Goal: Task Accomplishment & Management: Manage account settings

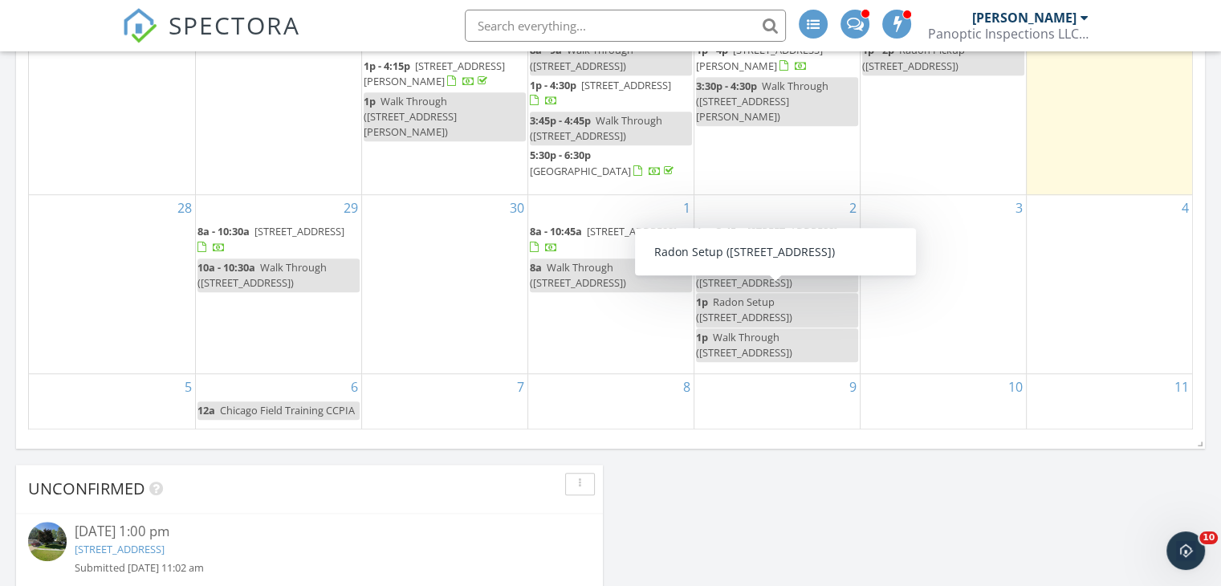
scroll to position [928, 0]
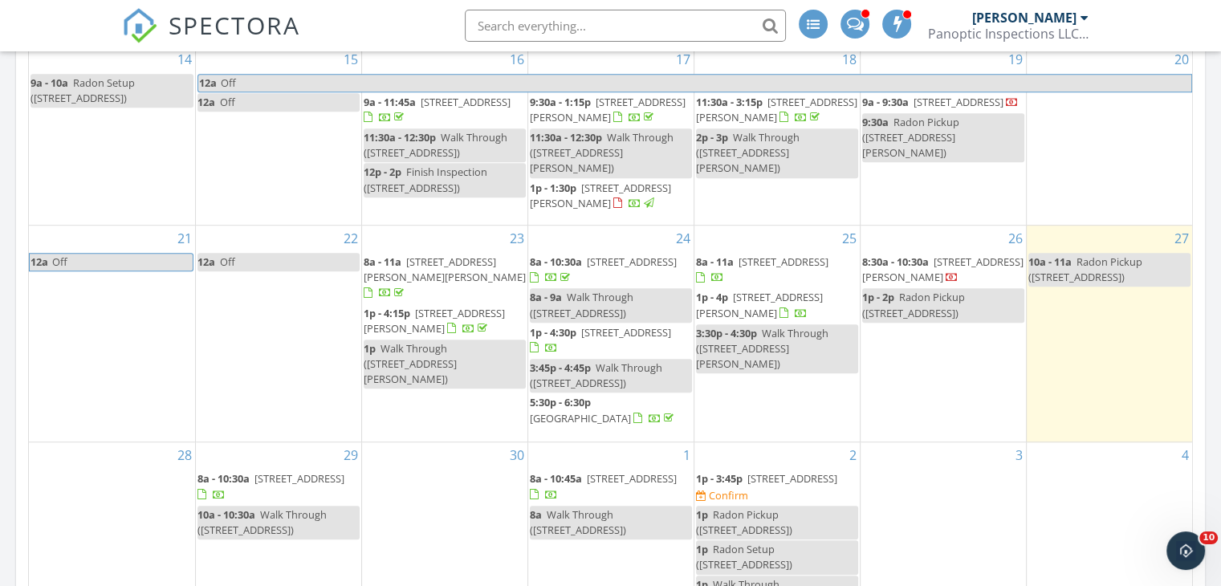
click at [600, 329] on span "2739 248th St, Oskaloosa 52577" at bounding box center [626, 332] width 90 height 14
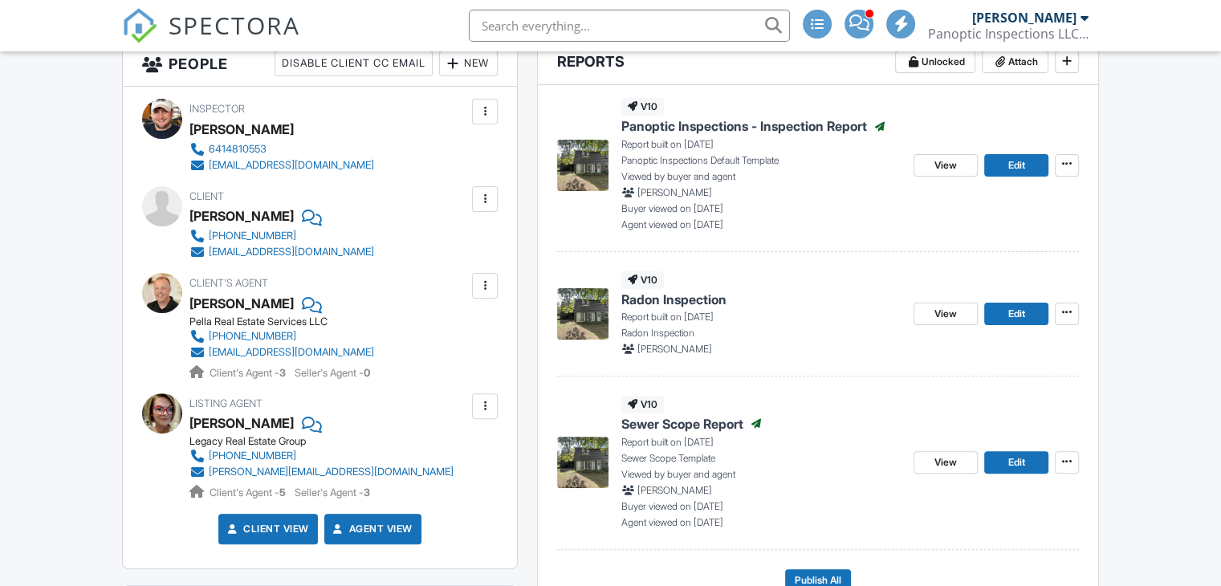
scroll to position [430, 0]
click at [1069, 304] on span at bounding box center [1067, 312] width 16 height 16
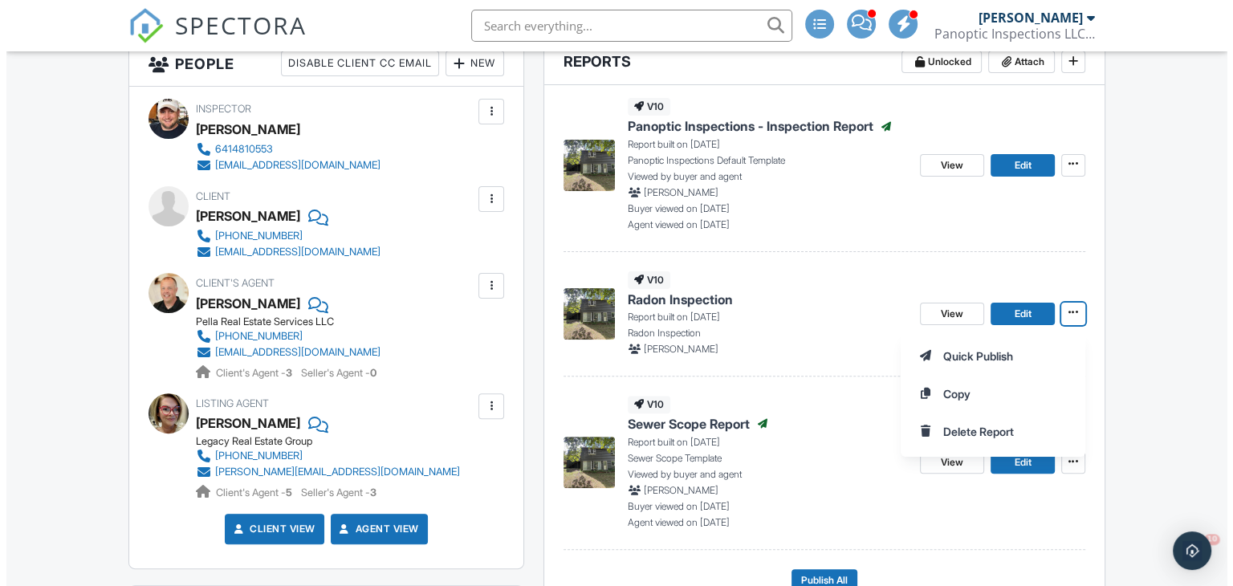
scroll to position [0, 0]
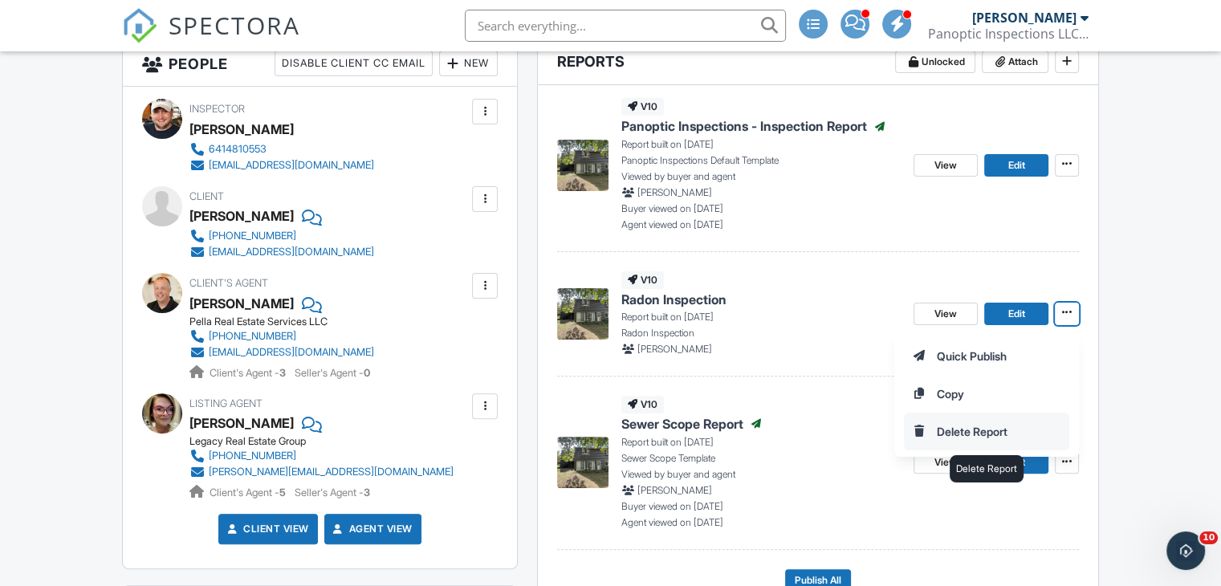
click at [944, 430] on input "Delete Report" at bounding box center [987, 431] width 164 height 36
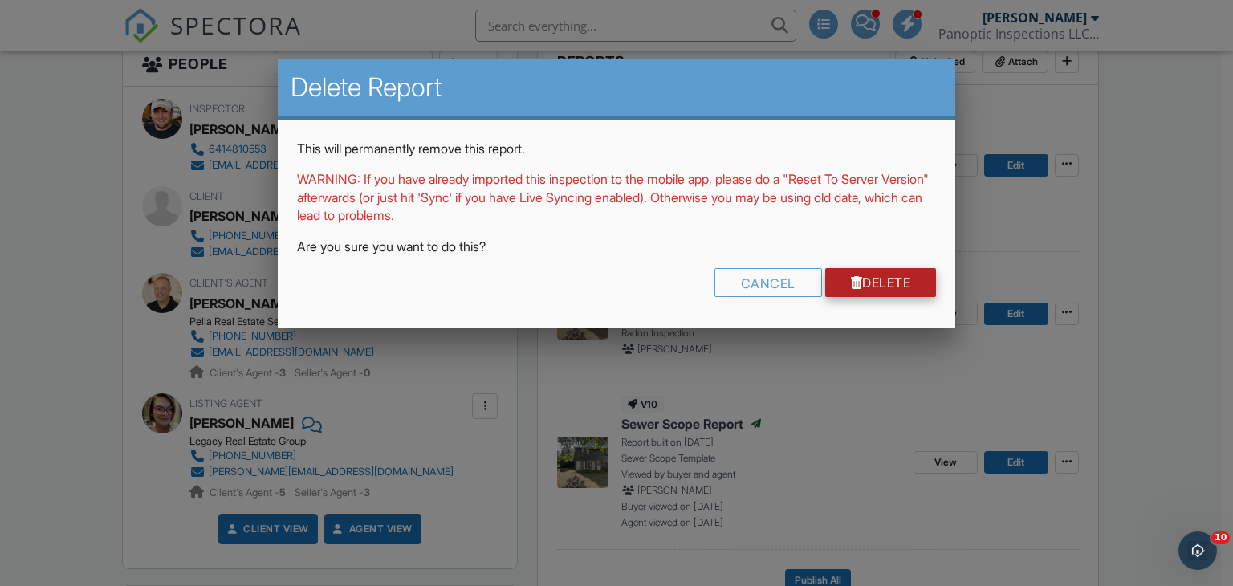
click at [864, 280] on link "Delete" at bounding box center [881, 282] width 112 height 29
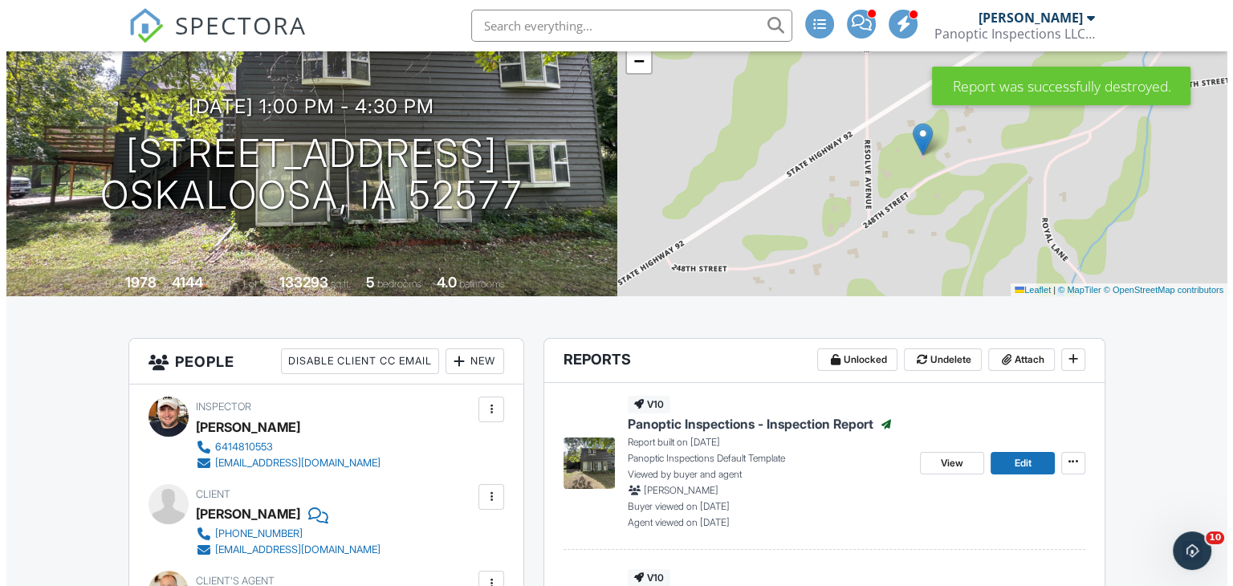
scroll to position [130, 0]
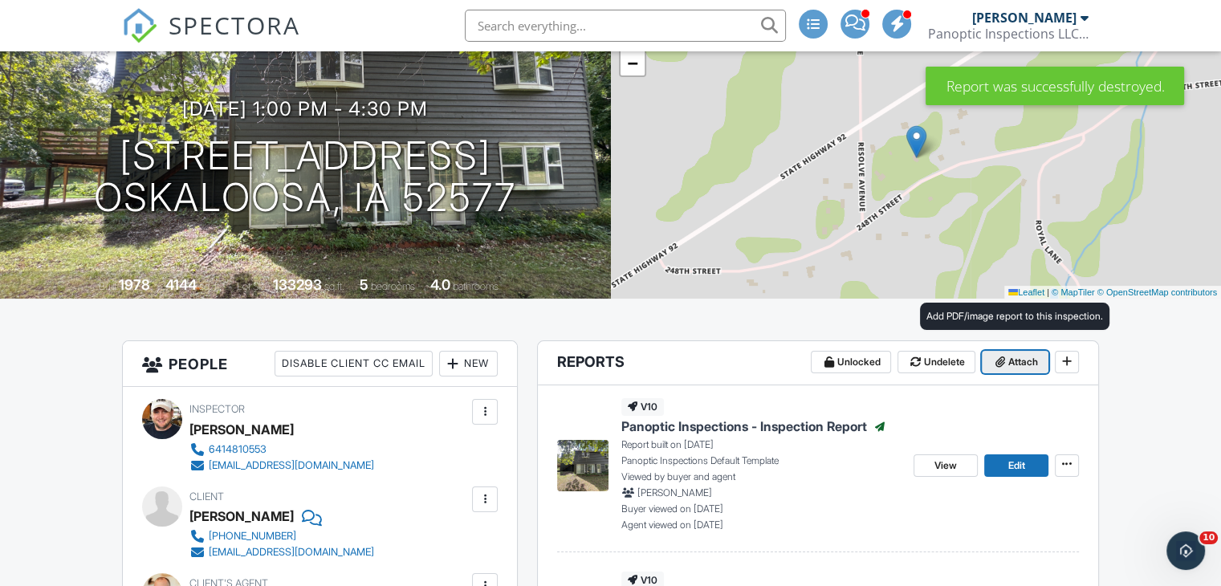
click at [1005, 366] on span at bounding box center [1000, 362] width 16 height 16
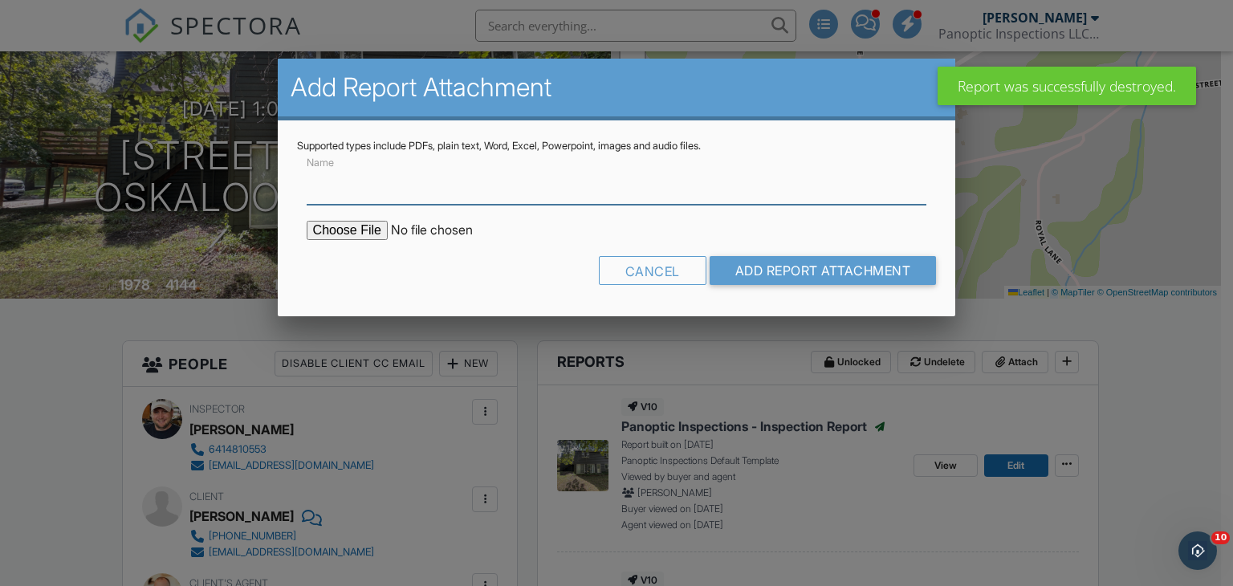
click at [475, 189] on input "Name" at bounding box center [617, 184] width 621 height 39
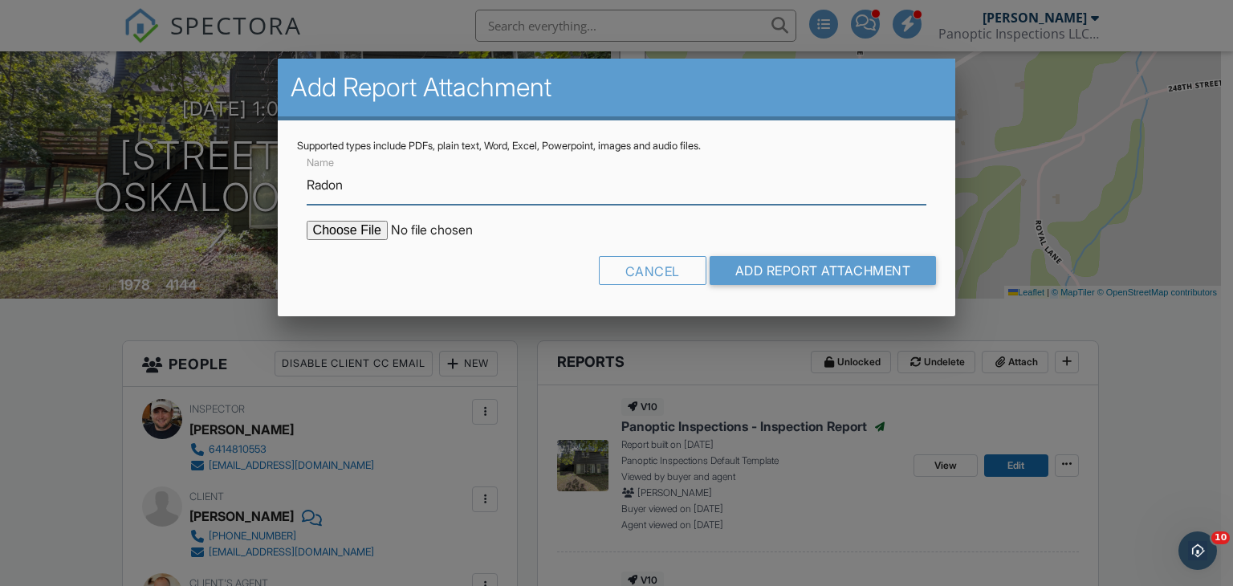
type input "Radon Test - FAIL"
click at [355, 230] on input "file" at bounding box center [443, 230] width 273 height 19
type input "C:\fakepath\BreezeReport_2739 248th St.pdf"
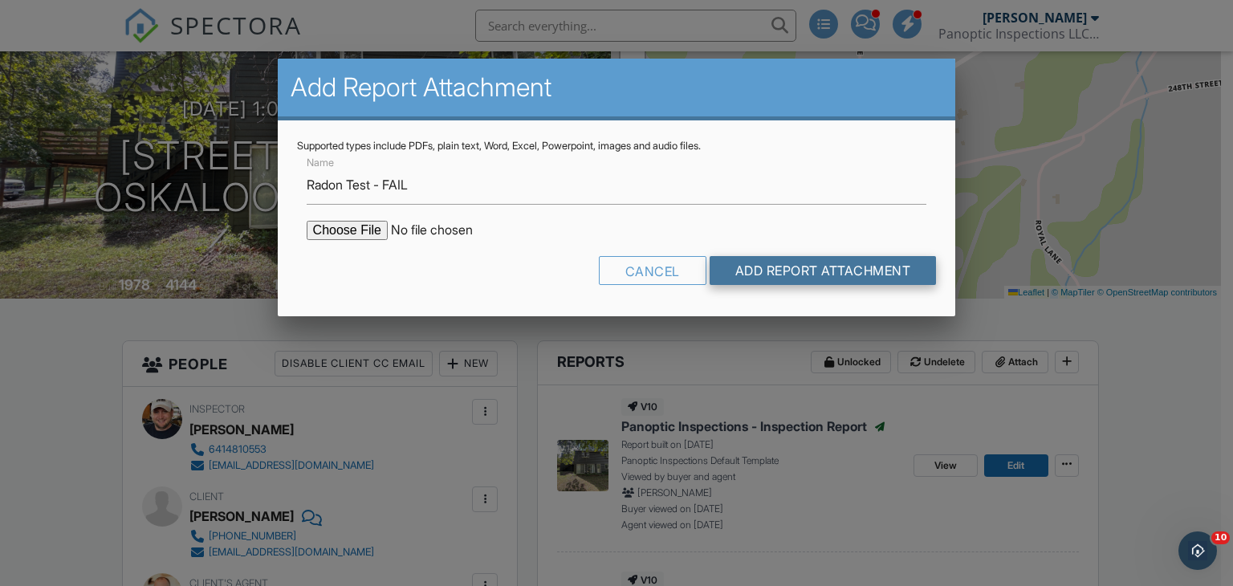
click at [826, 271] on input "Add Report Attachment" at bounding box center [823, 270] width 227 height 29
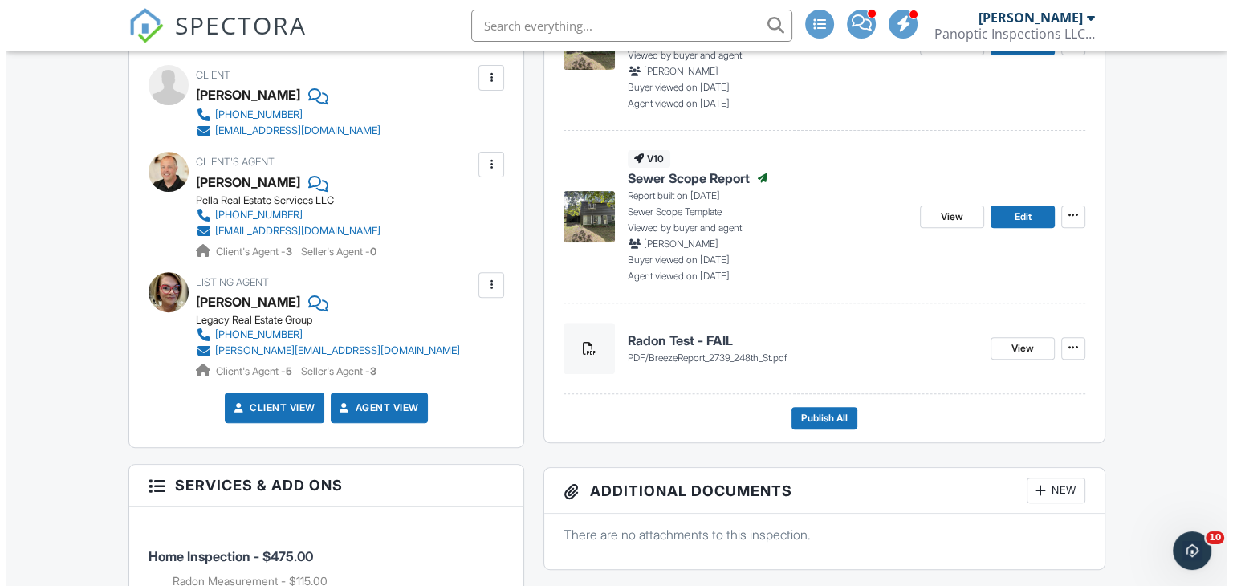
scroll to position [552, 0]
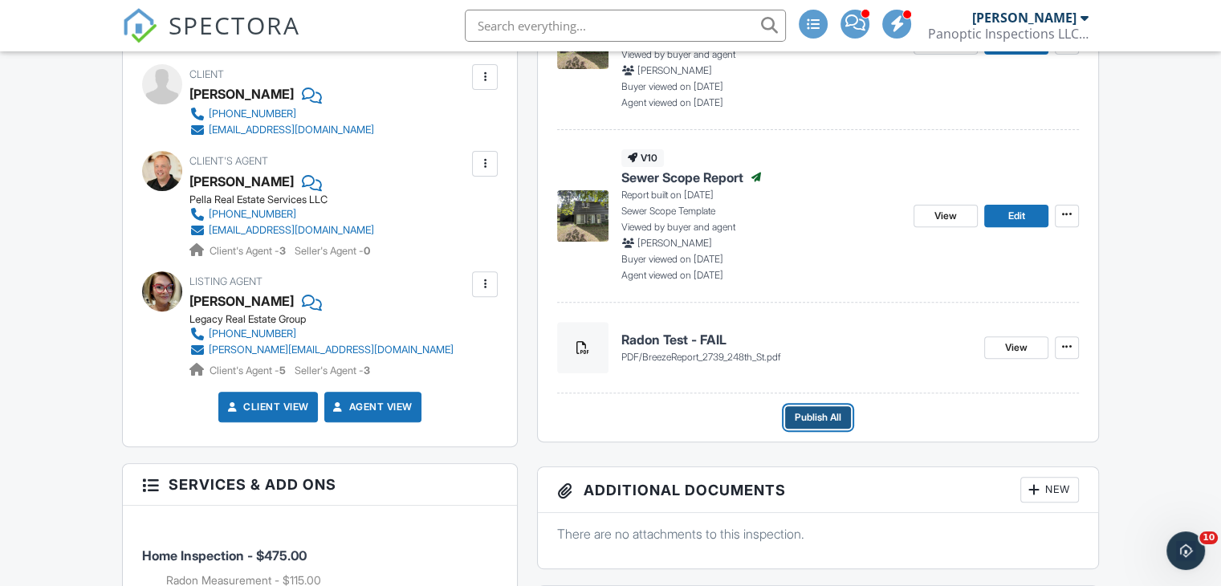
click at [819, 407] on button "Publish All" at bounding box center [818, 417] width 66 height 22
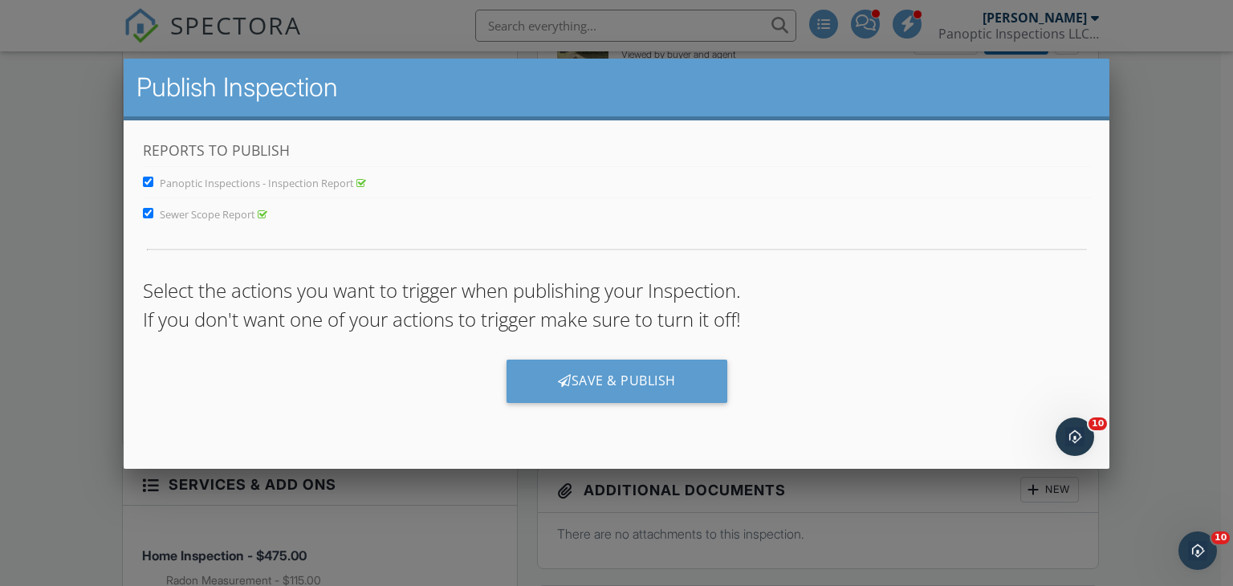
scroll to position [0, 0]
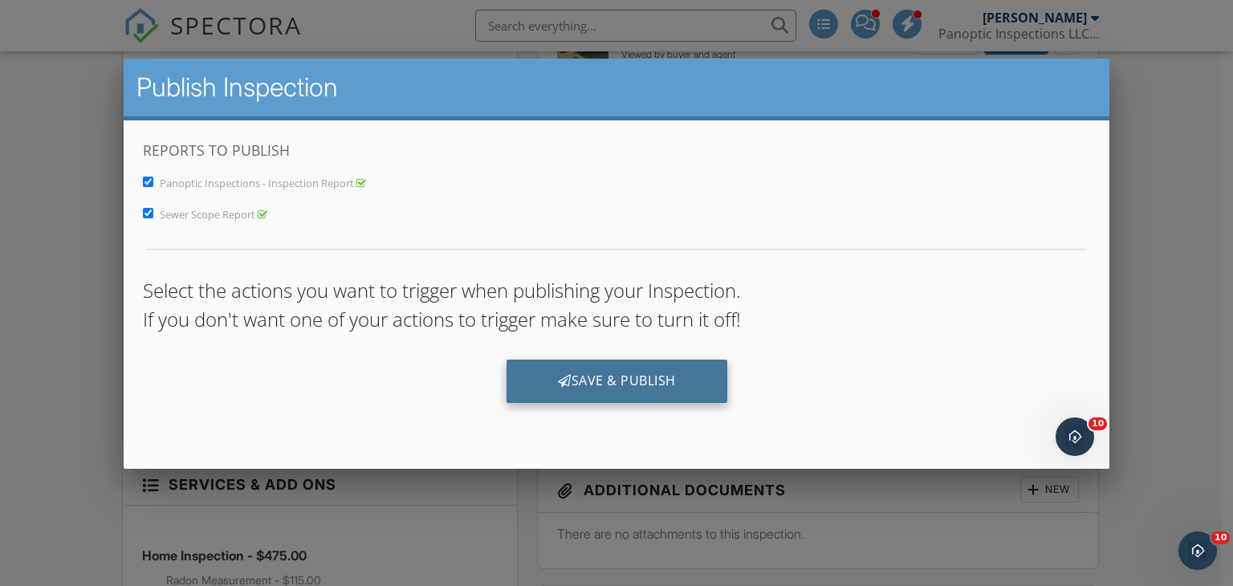
click at [613, 400] on div "Save & Publish" at bounding box center [616, 381] width 221 height 43
